Goal: Information Seeking & Learning: Learn about a topic

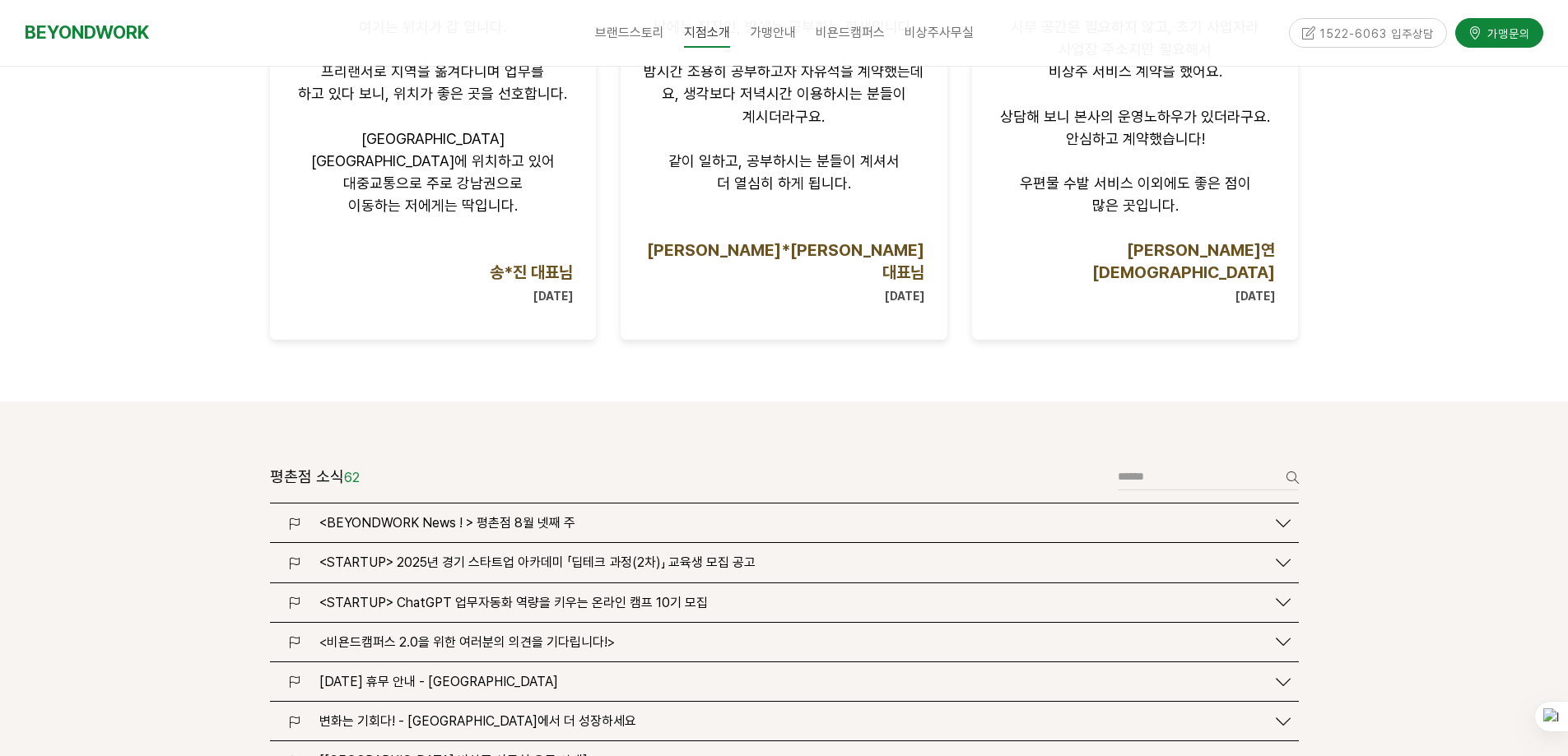
scroll to position [1645, 0]
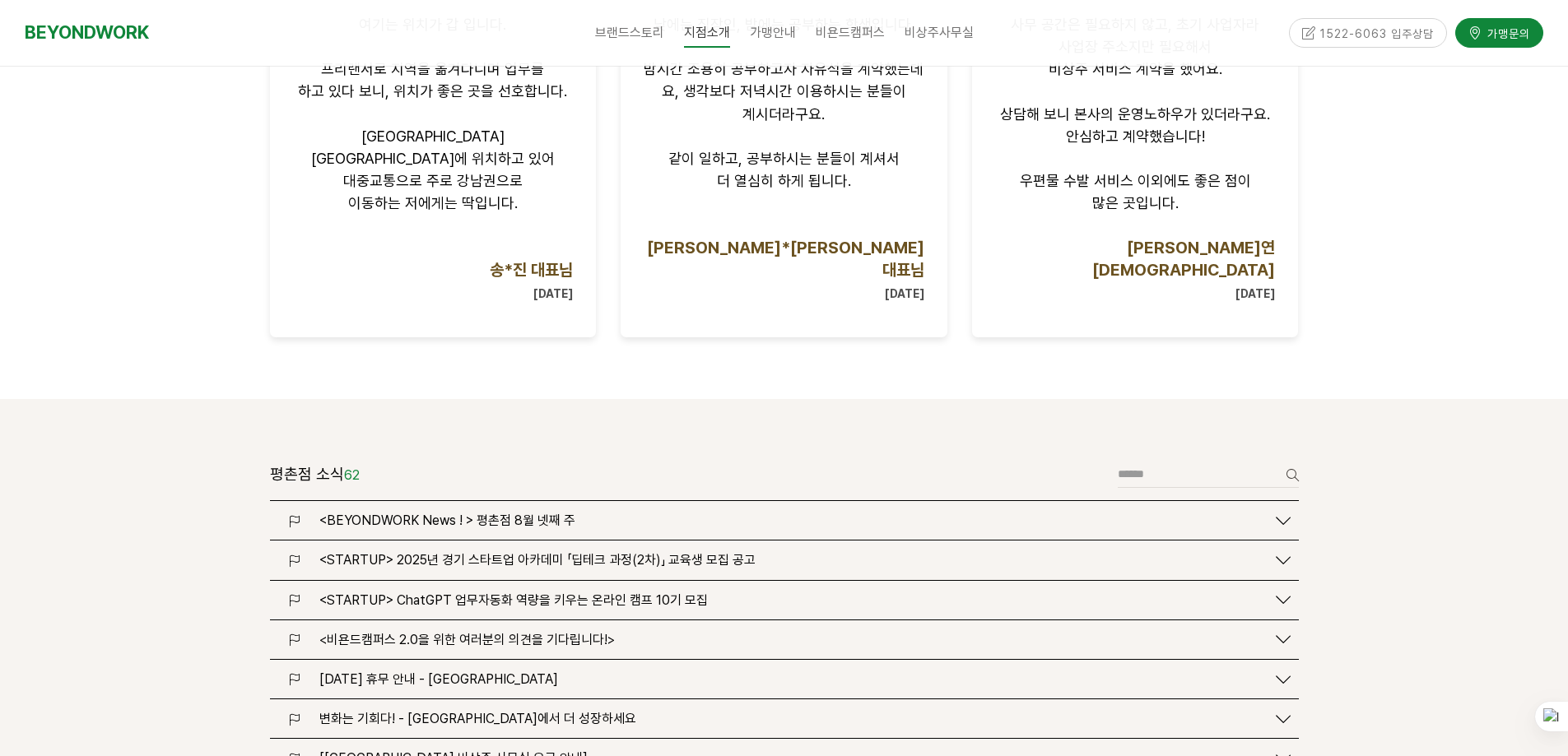
click at [442, 513] on span "<BEYONDWORK News ! > 평촌점 8월 넷째 주" at bounding box center [448, 520] width 256 height 16
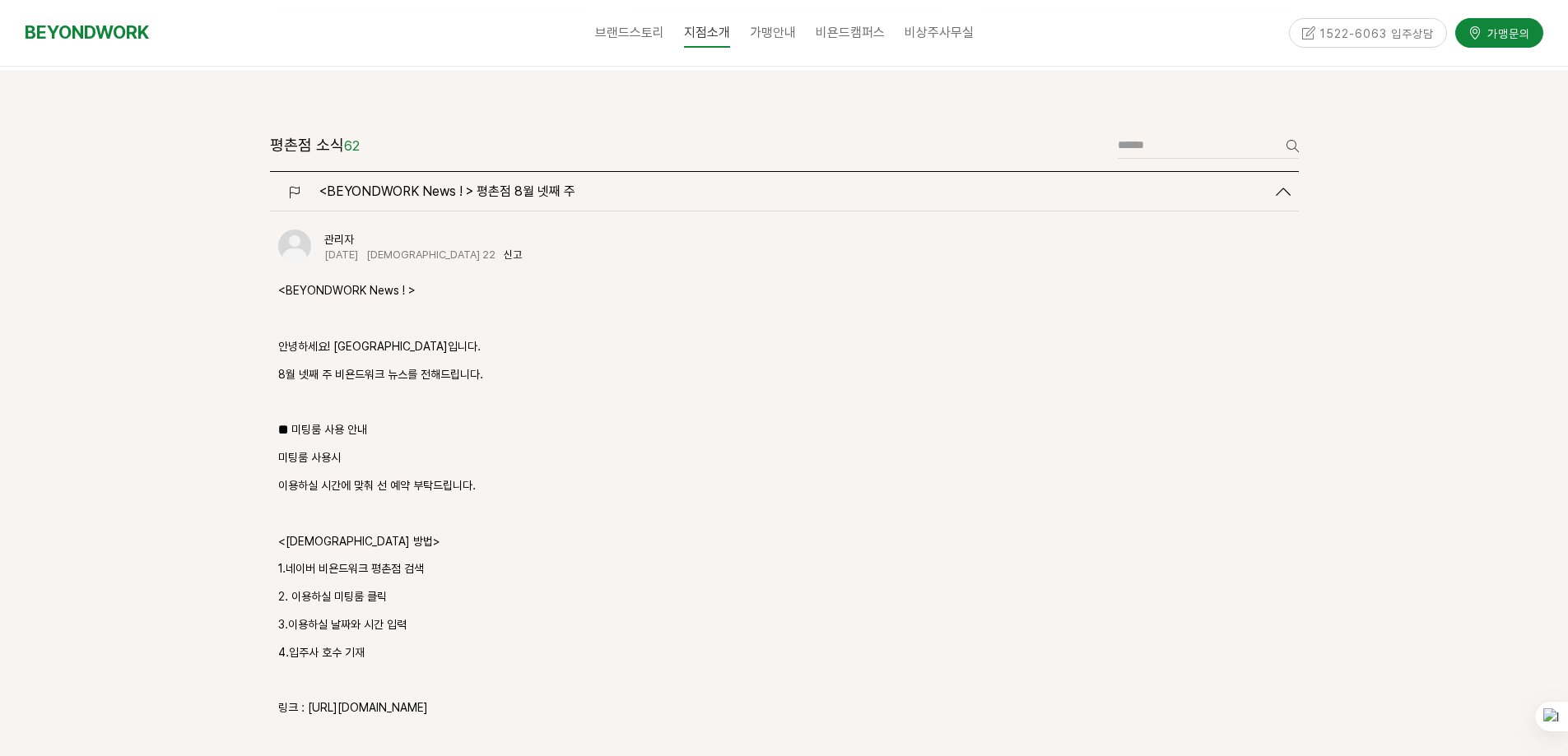
scroll to position [2056, 0]
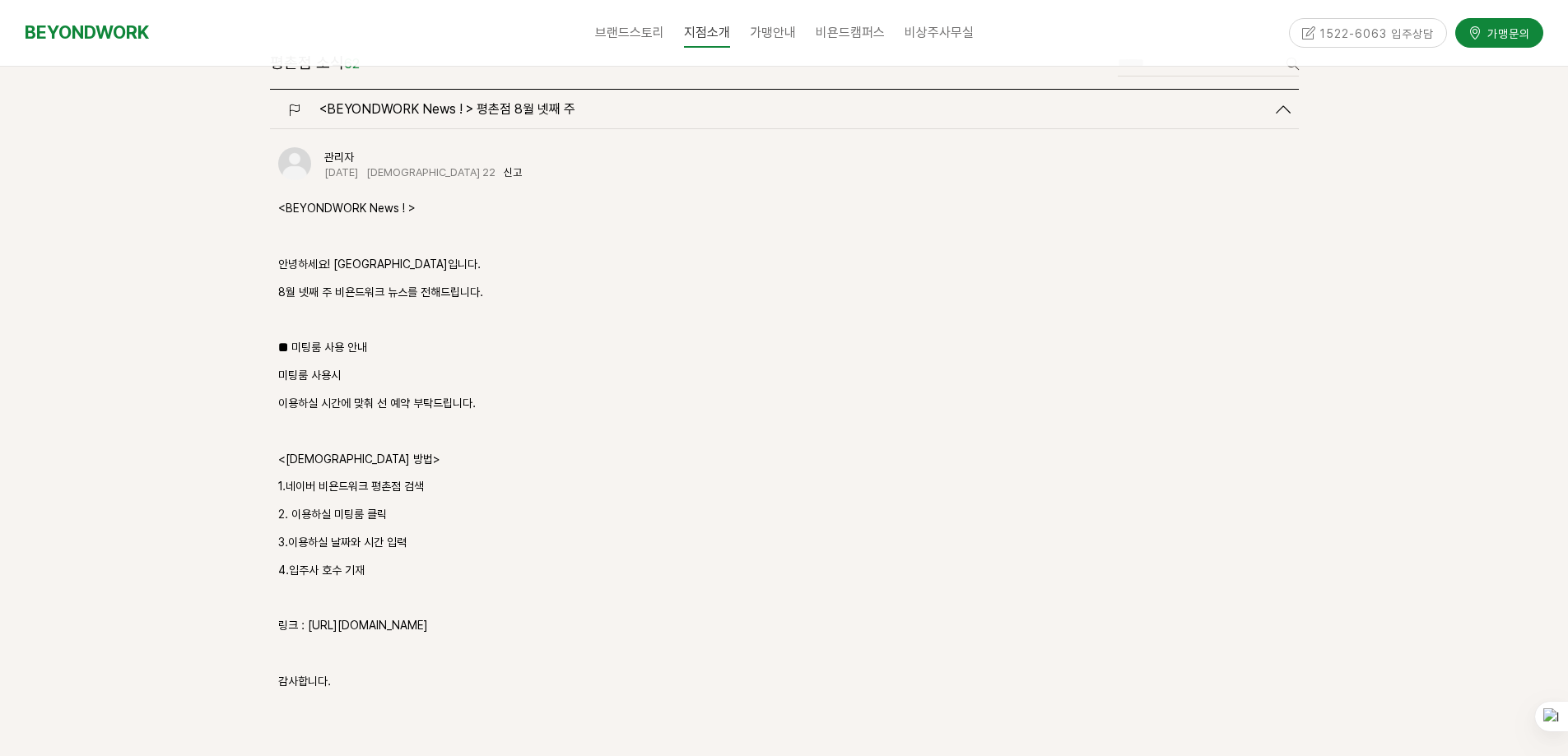
click at [377, 616] on p "링크 : https://url.kr/9dalmu" at bounding box center [785, 626] width 1012 height 20
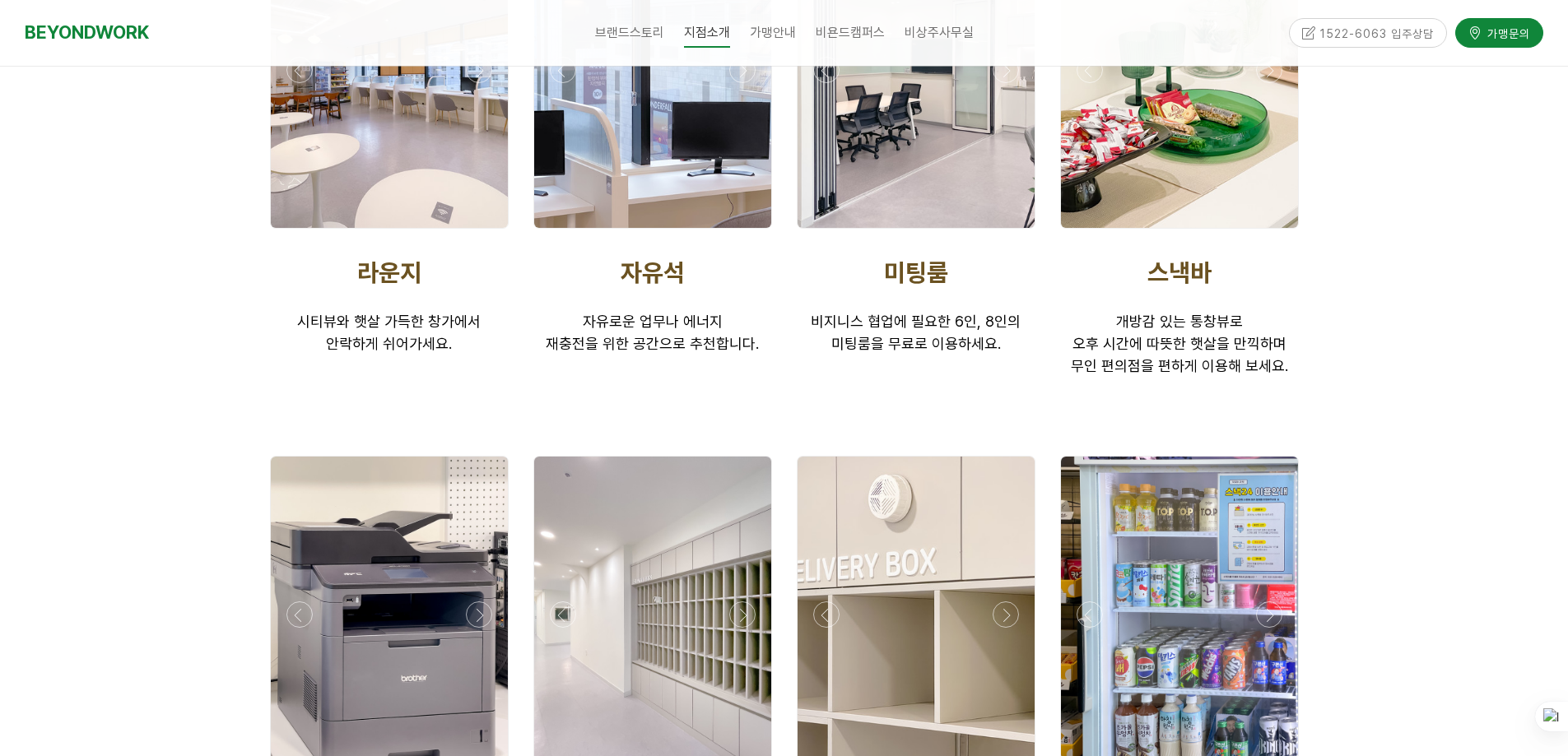
scroll to position [4854, 0]
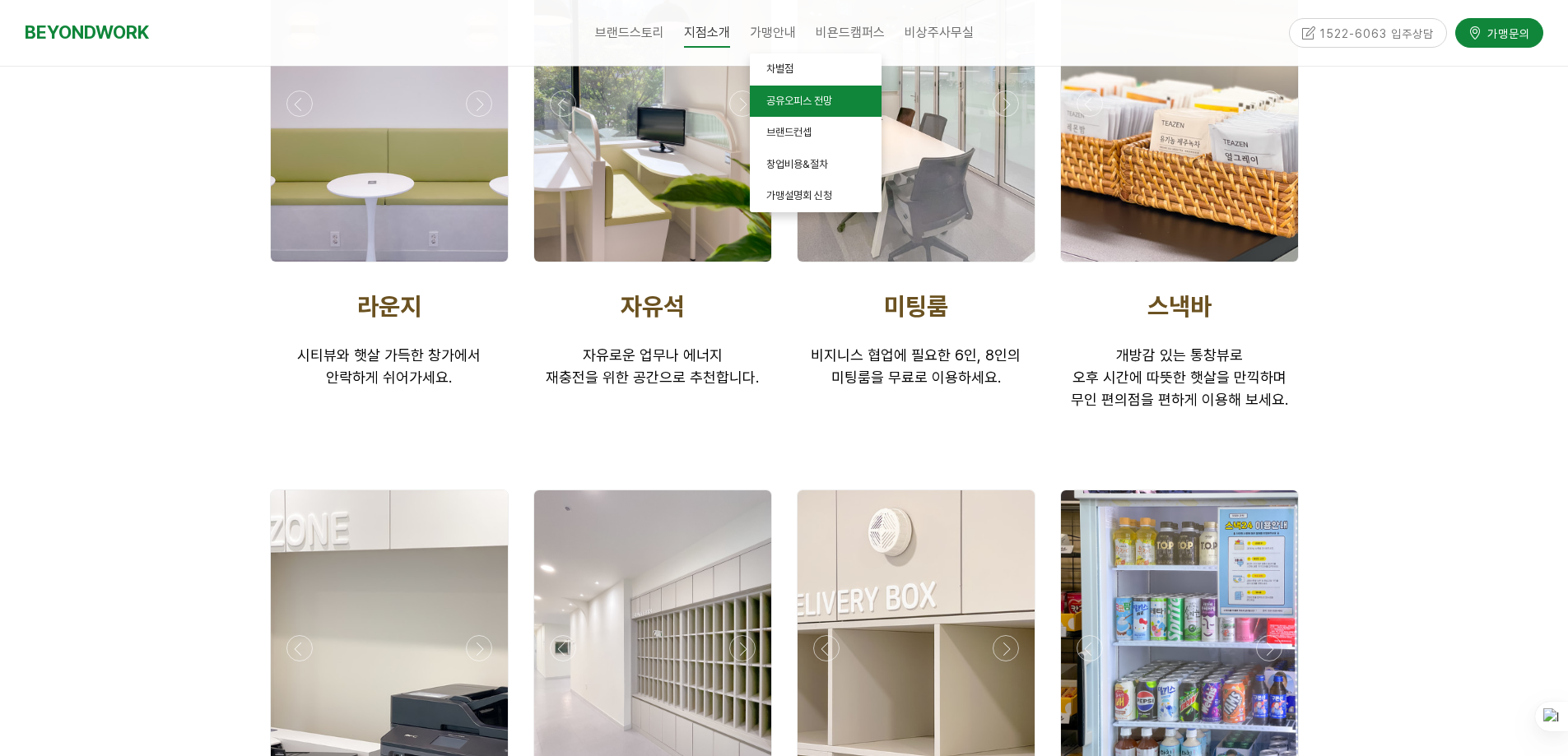
click at [803, 101] on span "공유오피스 전망" at bounding box center [799, 100] width 66 height 13
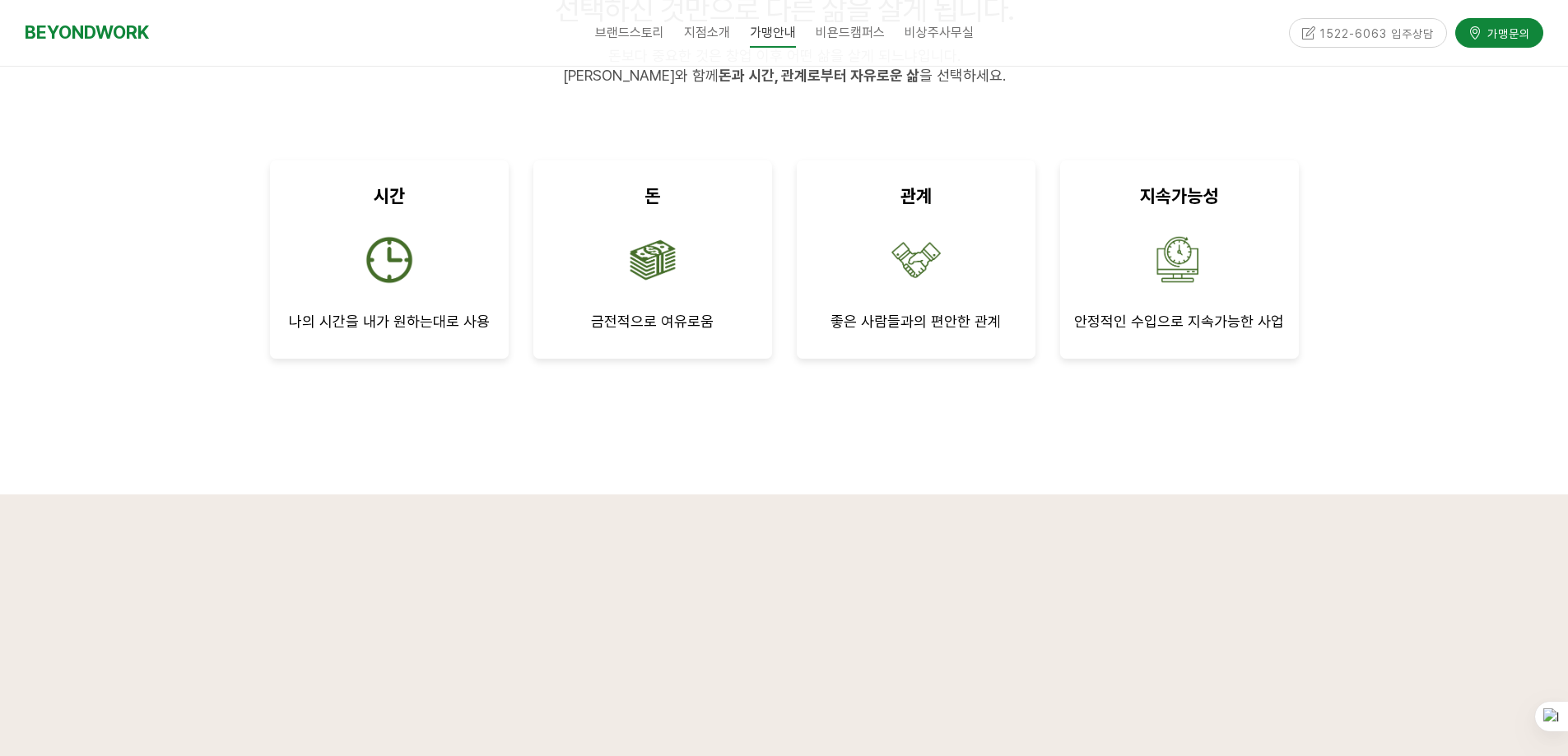
scroll to position [247, 0]
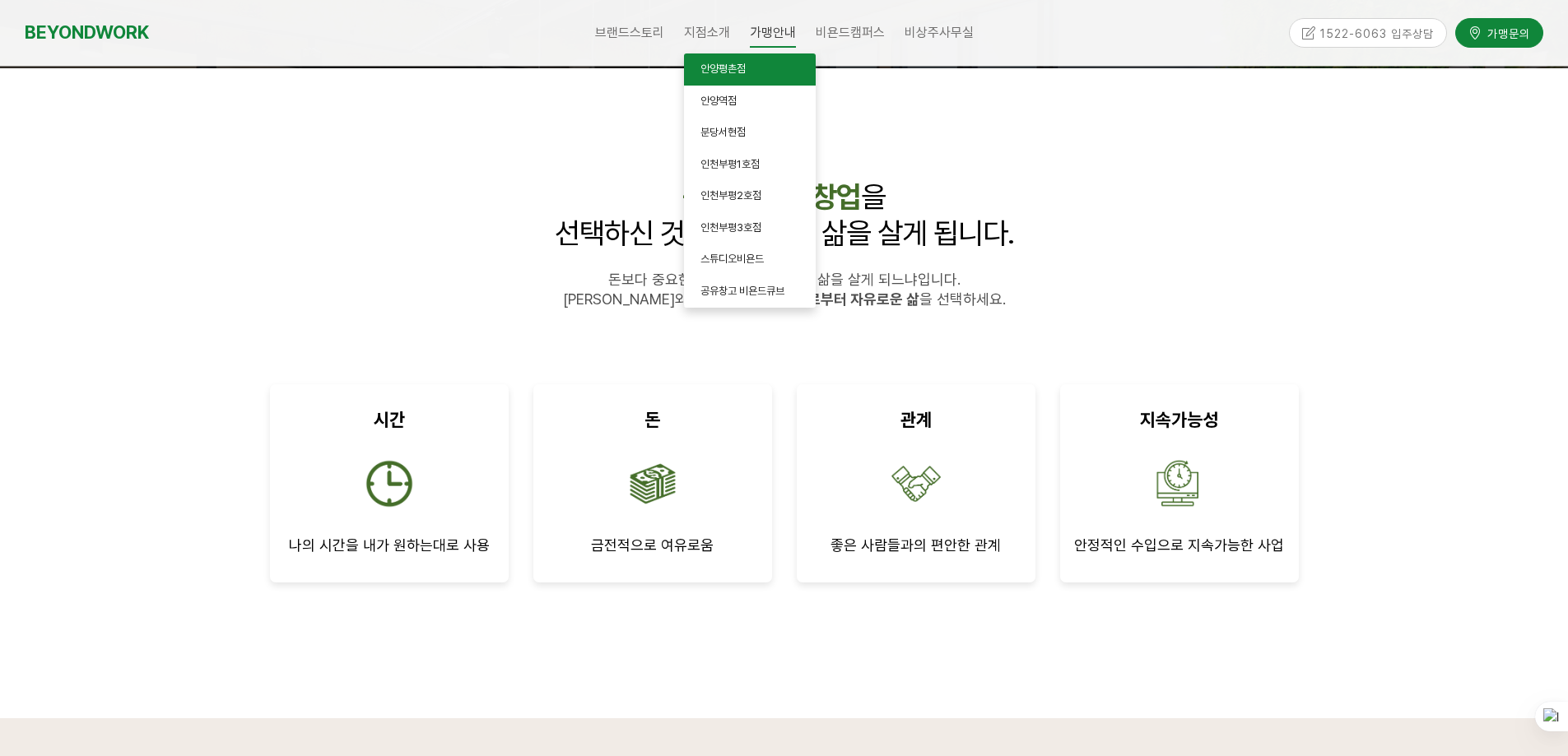
click at [736, 64] on span "안양평촌점" at bounding box center [723, 69] width 45 height 13
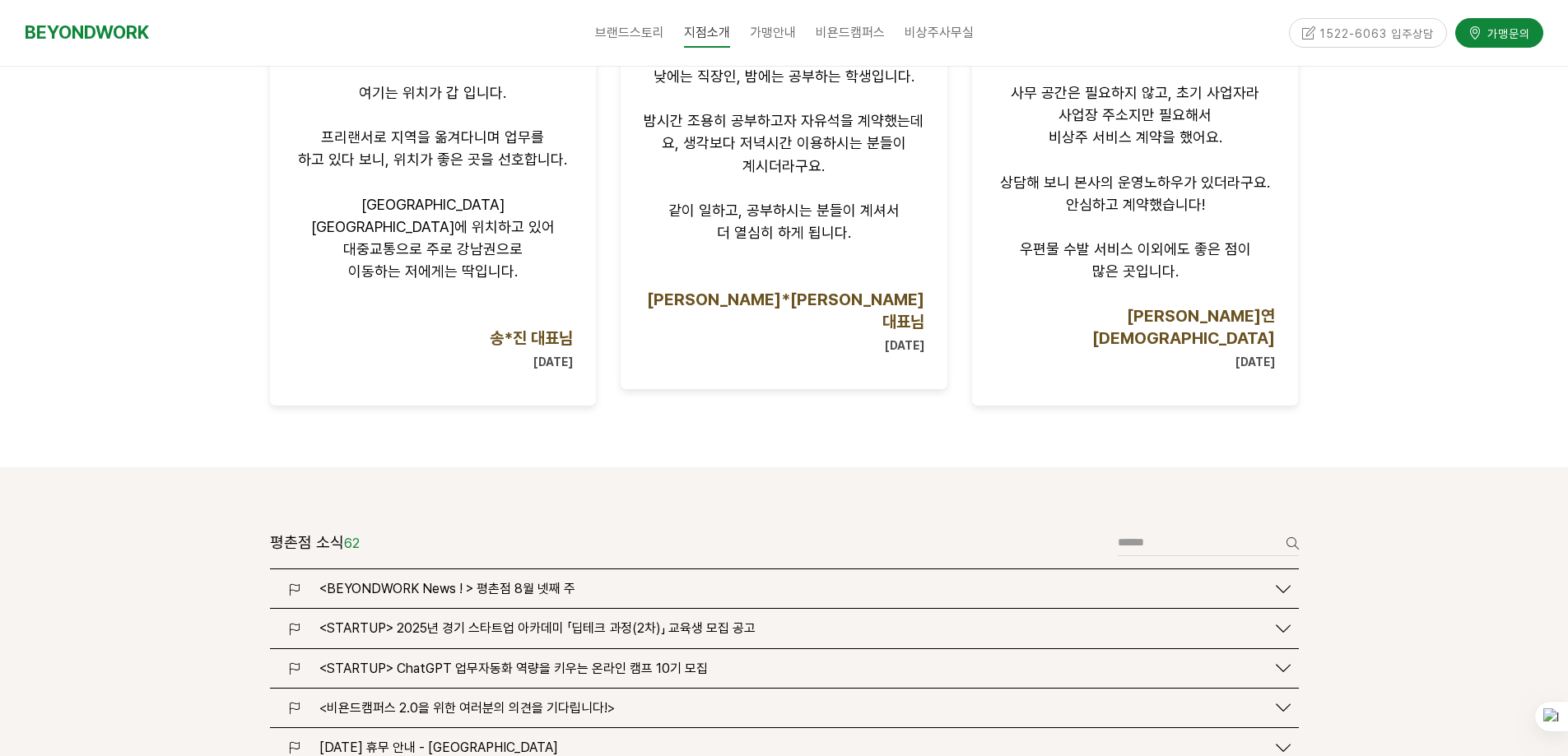
scroll to position [1728, 0]
